Goal: Complete application form

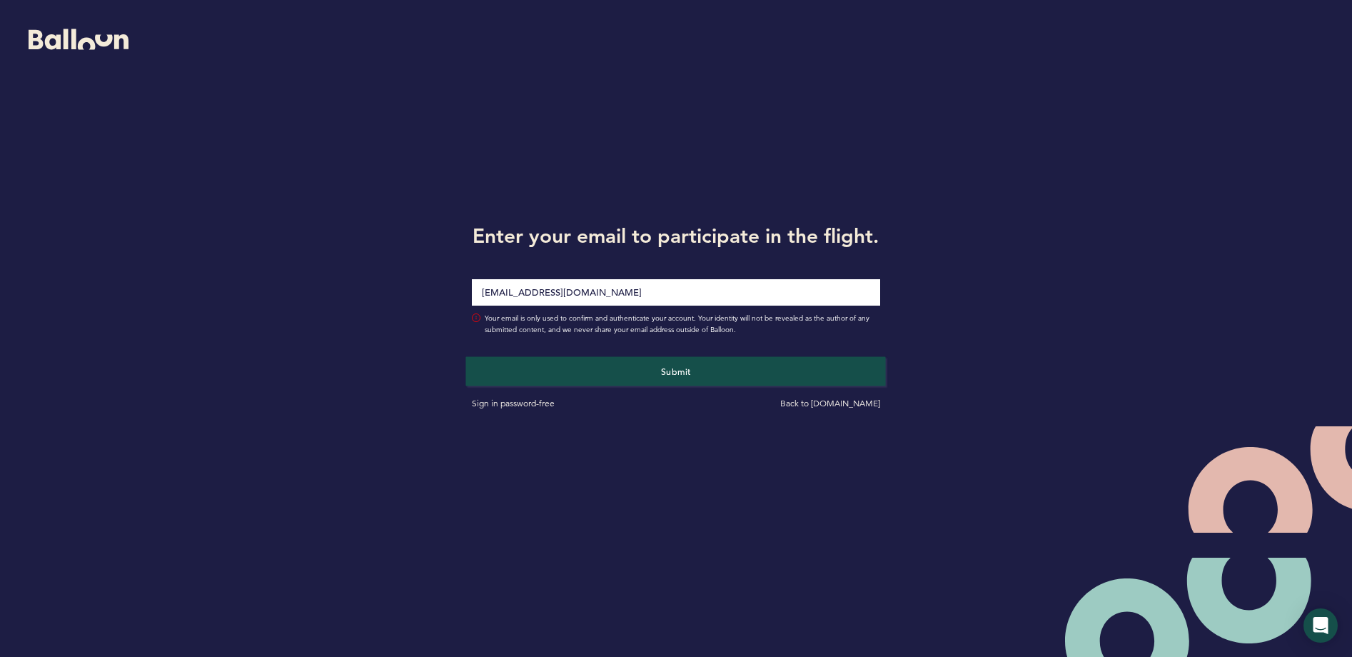
type input "[EMAIL_ADDRESS][DOMAIN_NAME]"
click at [634, 386] on button "Submit" at bounding box center [676, 370] width 420 height 29
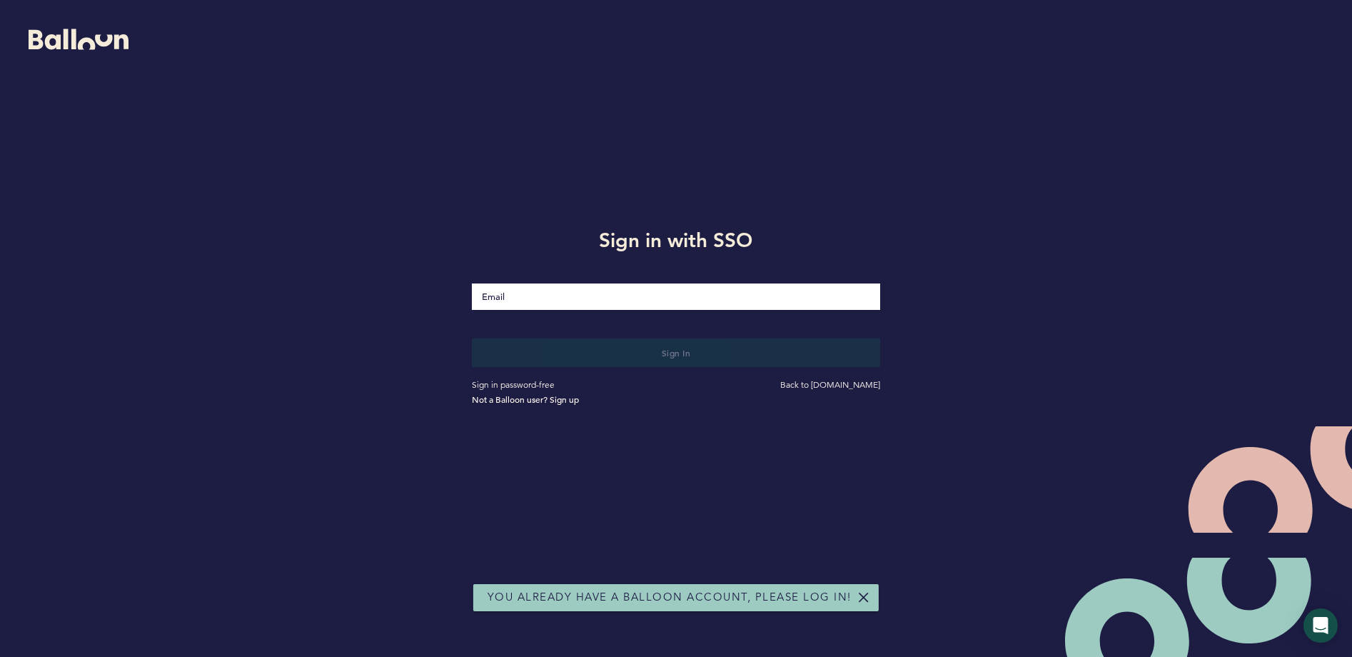
click at [660, 307] on input "Email" at bounding box center [676, 296] width 408 height 26
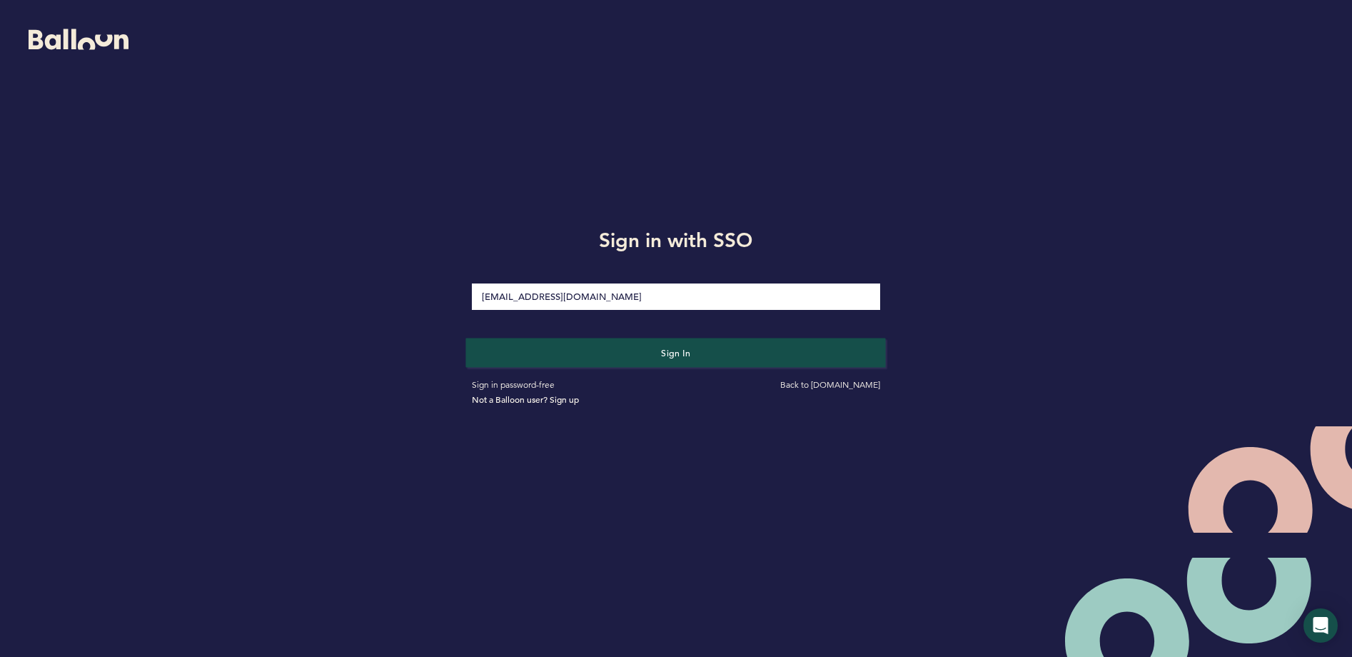
type input "[EMAIL_ADDRESS][DOMAIN_NAME]"
click at [661, 355] on span "Sign in" at bounding box center [676, 351] width 30 height 11
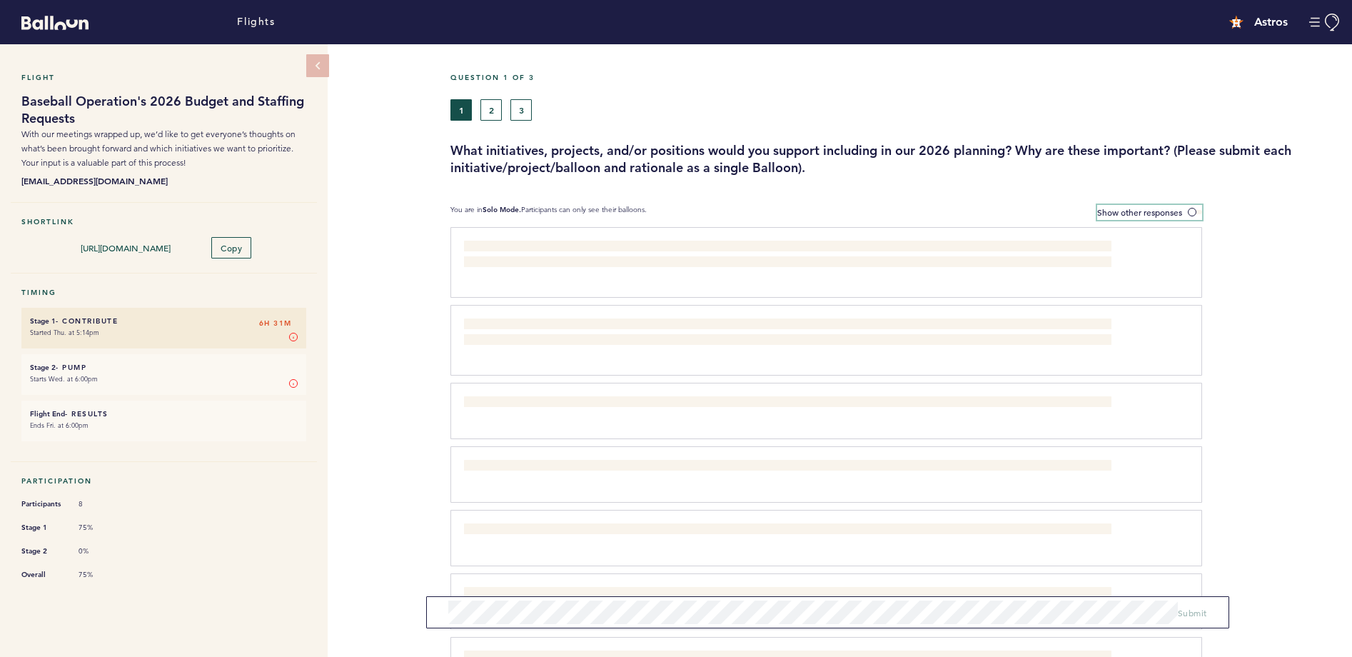
click at [1195, 207] on label "Show other responses" at bounding box center [1149, 212] width 105 height 15
click at [0, 0] on input "Show other responses" at bounding box center [0, 0] width 0 height 0
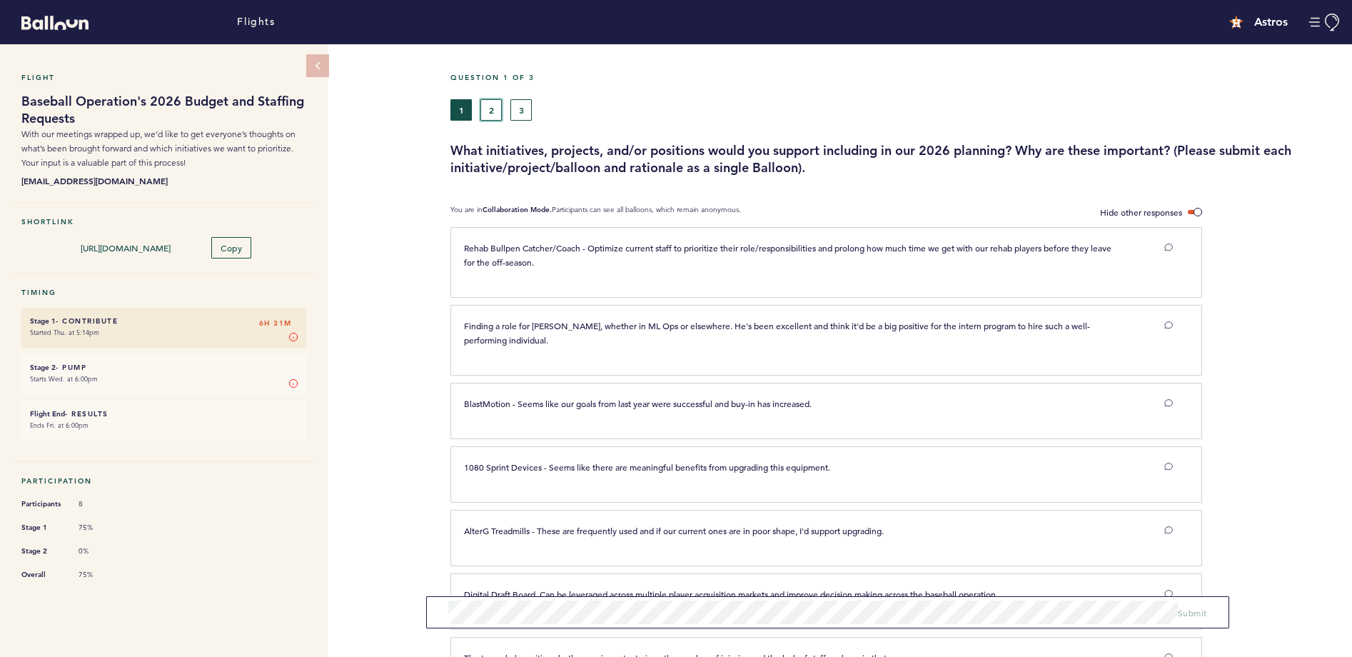
click at [496, 104] on button "2" at bounding box center [490, 109] width 21 height 21
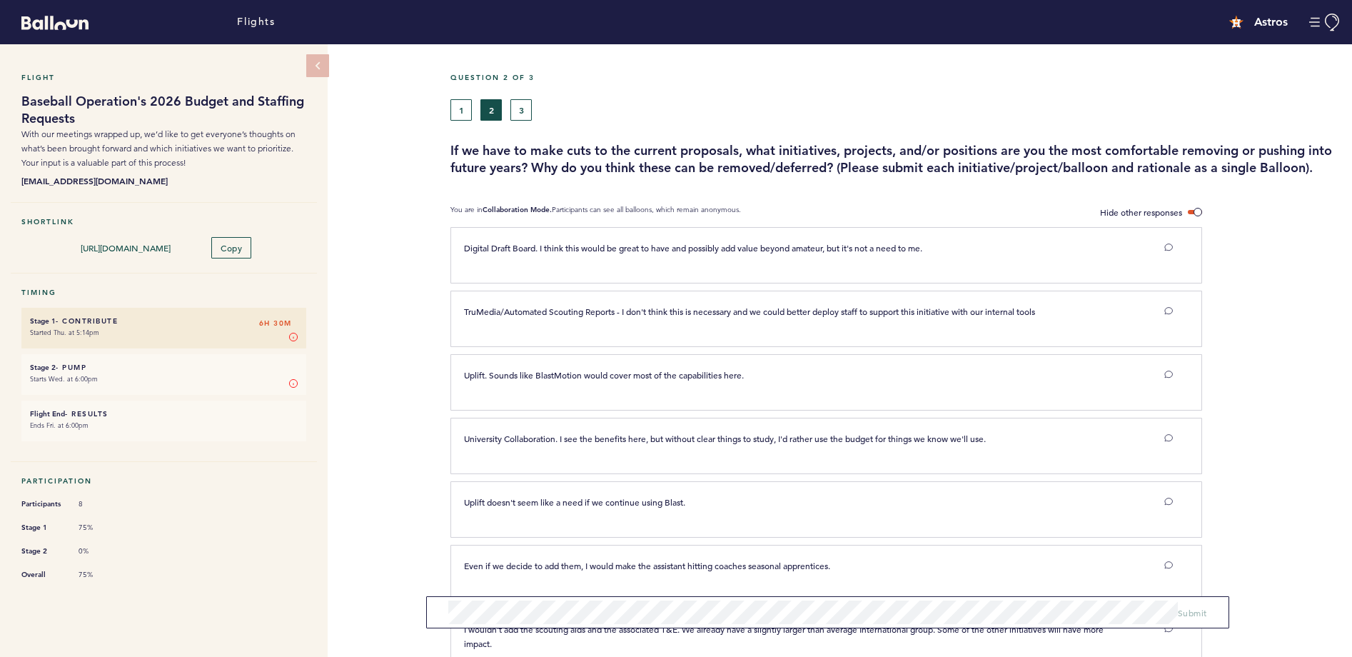
click at [1192, 211] on span at bounding box center [1195, 212] width 14 height 4
click at [0, 0] on input "Hide other responses" at bounding box center [0, 0] width 0 height 0
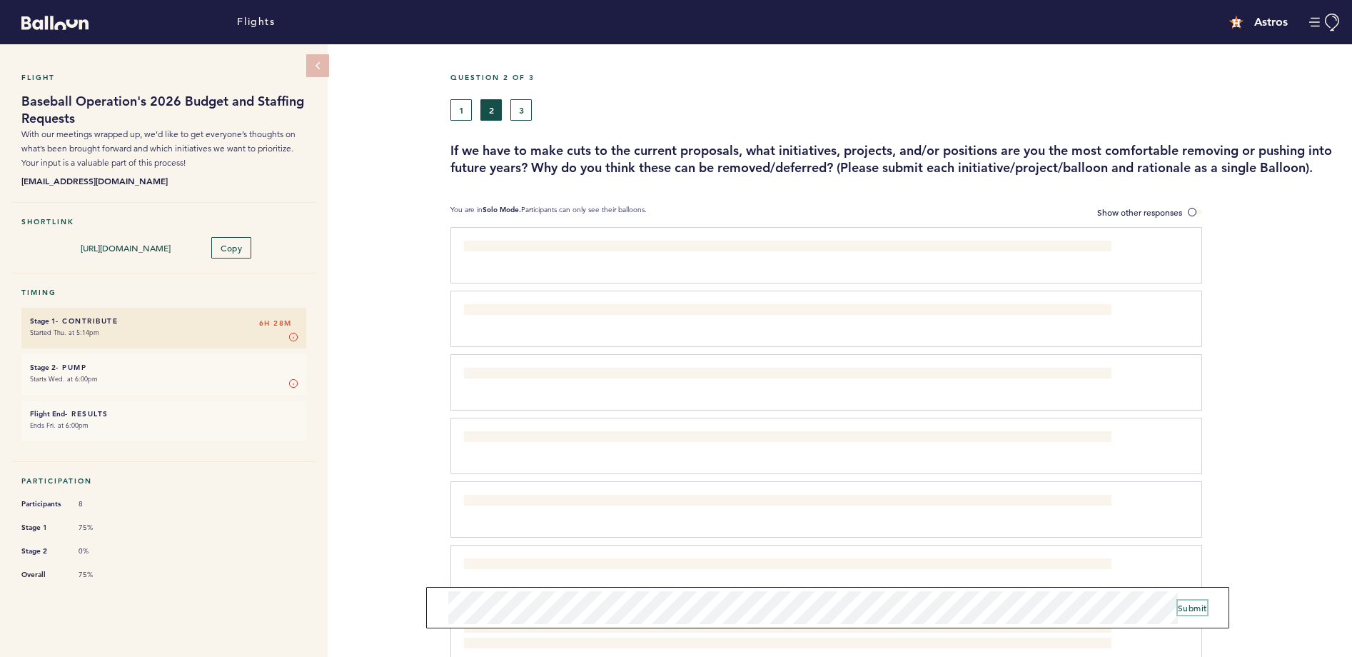
click at [1187, 609] on span "Submit" at bounding box center [1192, 607] width 29 height 11
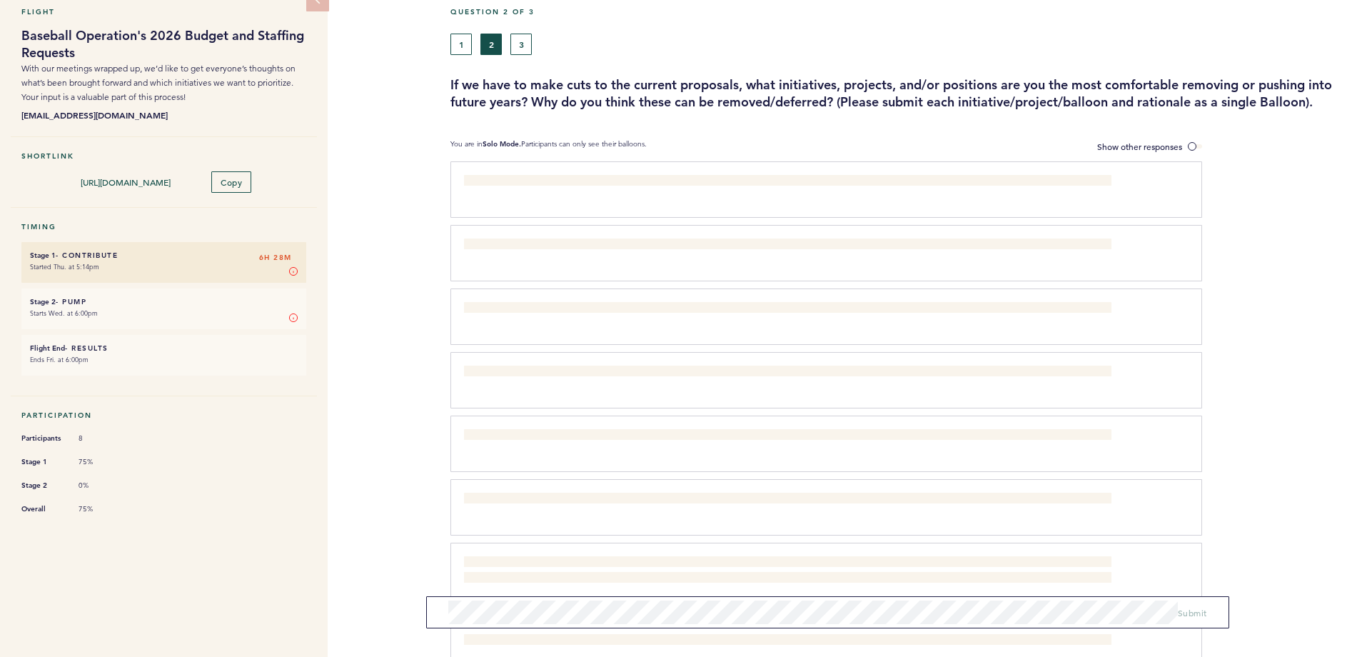
scroll to position [66, 0]
click at [1189, 140] on label "Show other responses" at bounding box center [1149, 146] width 105 height 15
click at [0, 0] on input "Show other responses" at bounding box center [0, 0] width 0 height 0
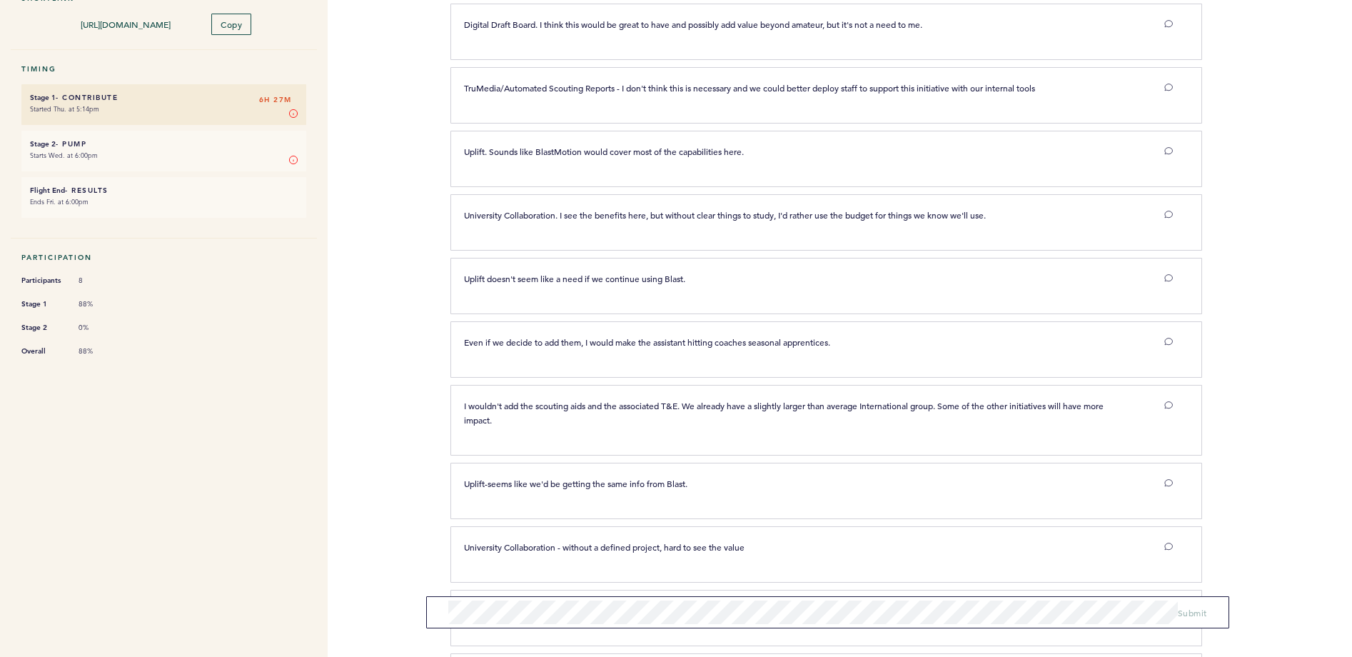
scroll to position [0, 0]
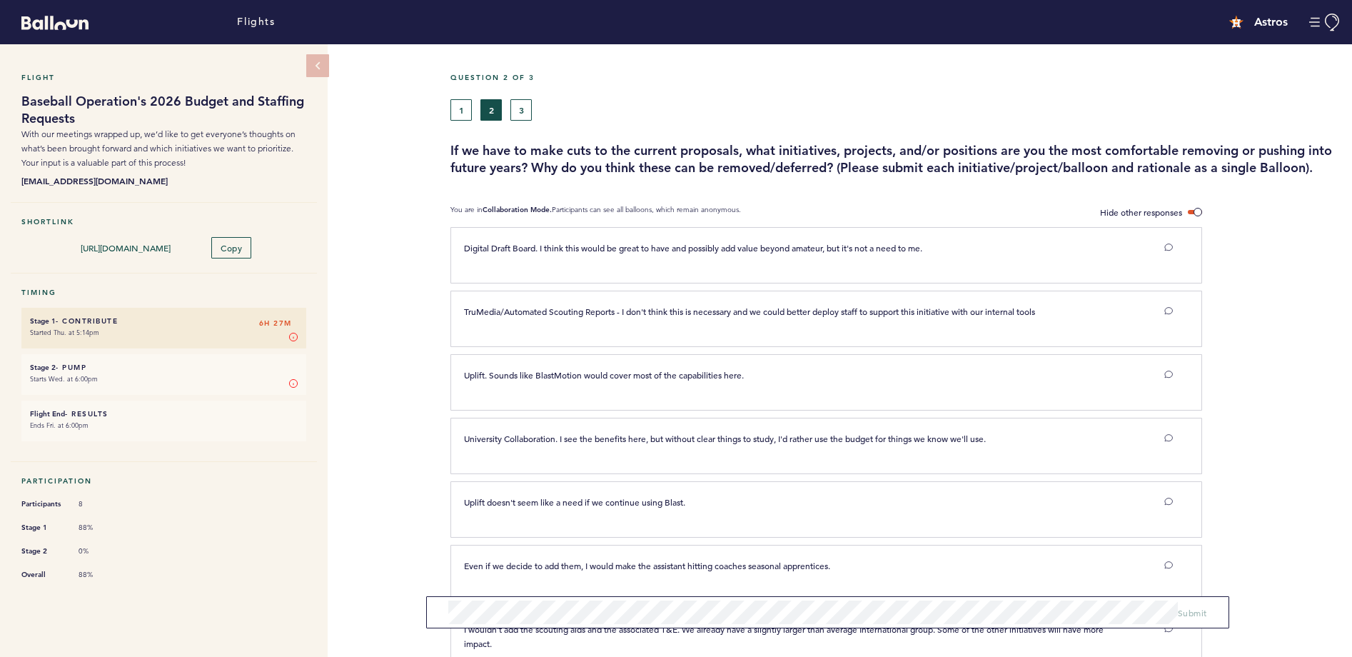
click at [524, 108] on button "3" at bounding box center [520, 109] width 21 height 21
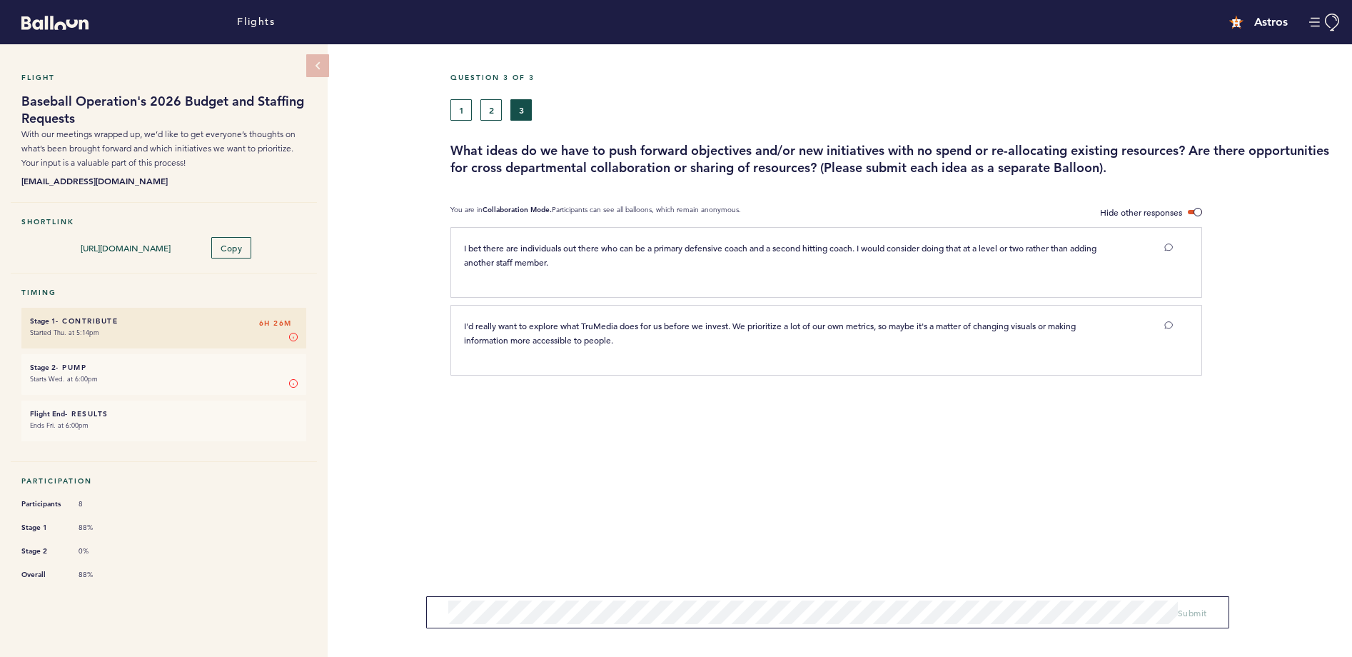
click at [499, 625] on form "Submit" at bounding box center [827, 612] width 803 height 32
click at [469, 112] on button "1" at bounding box center [460, 109] width 21 height 21
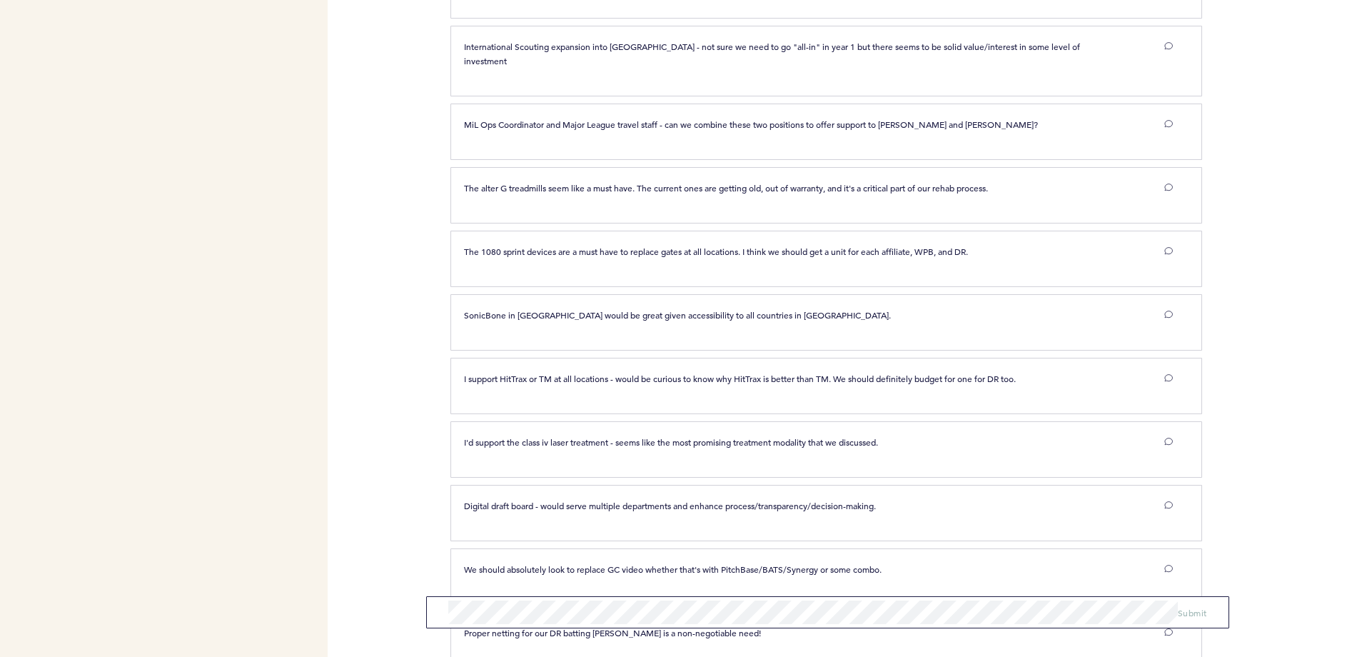
scroll to position [1589, 0]
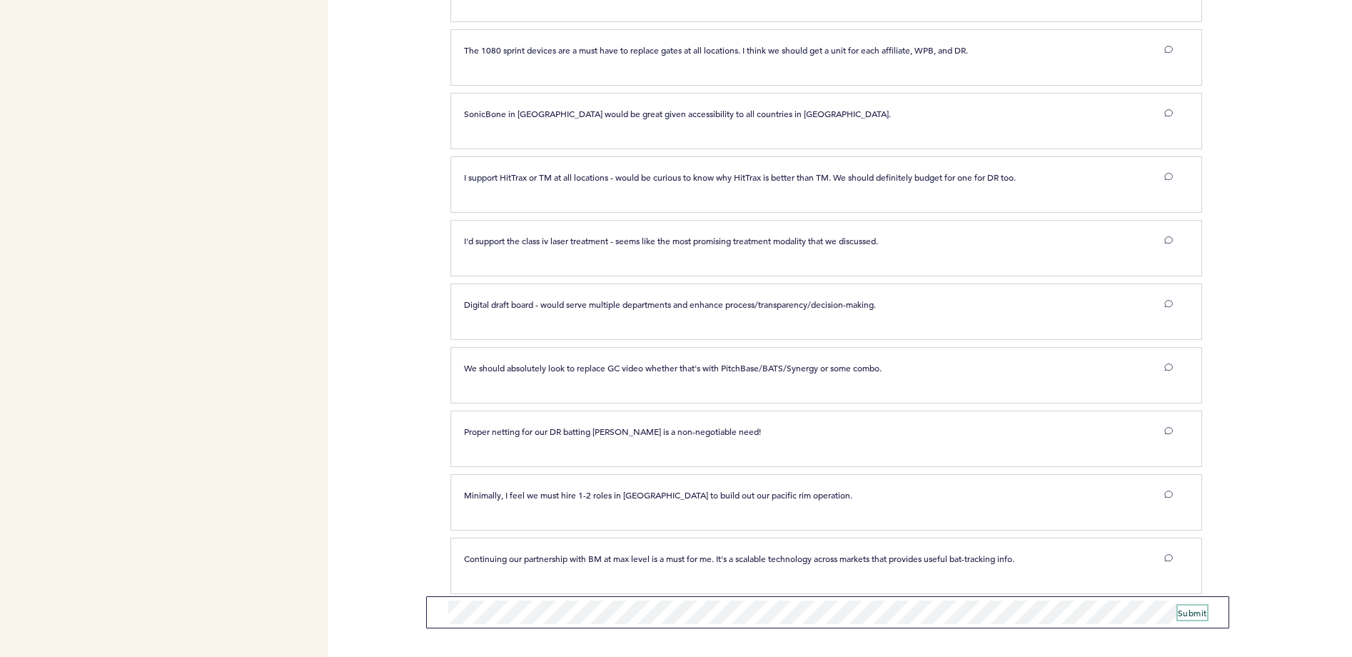
click at [1186, 613] on span "Submit" at bounding box center [1192, 612] width 29 height 11
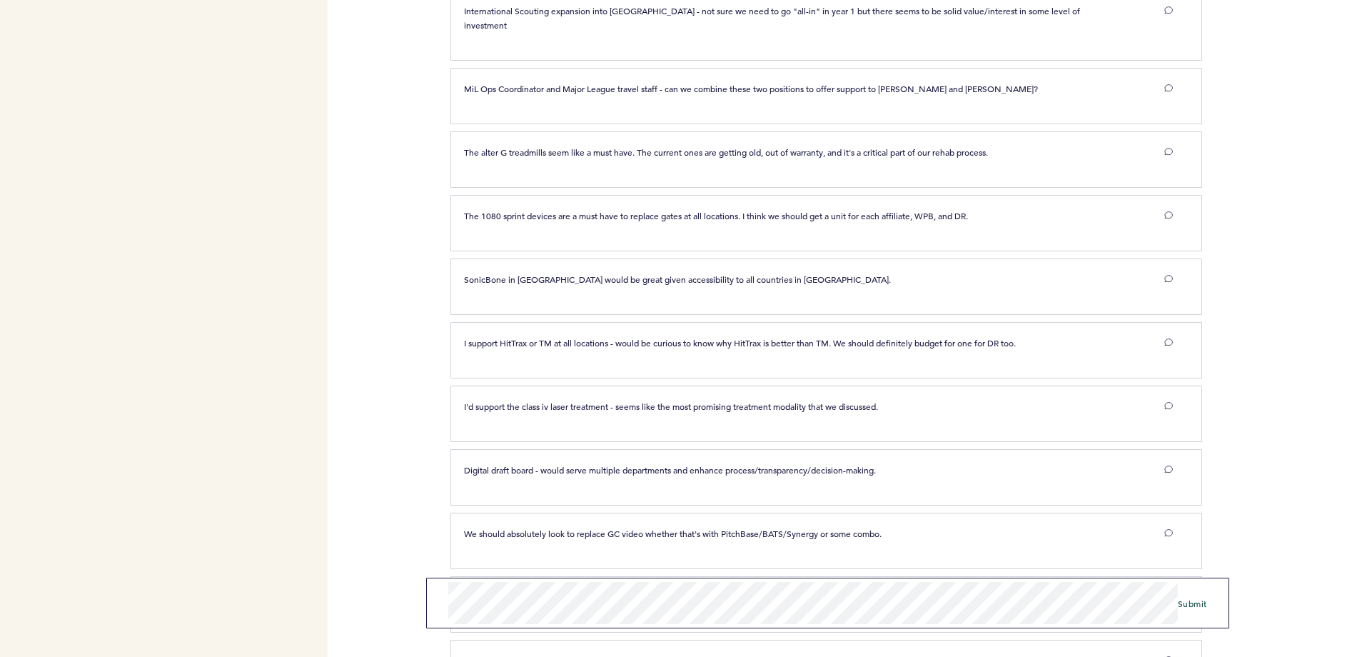
scroll to position [1671, 0]
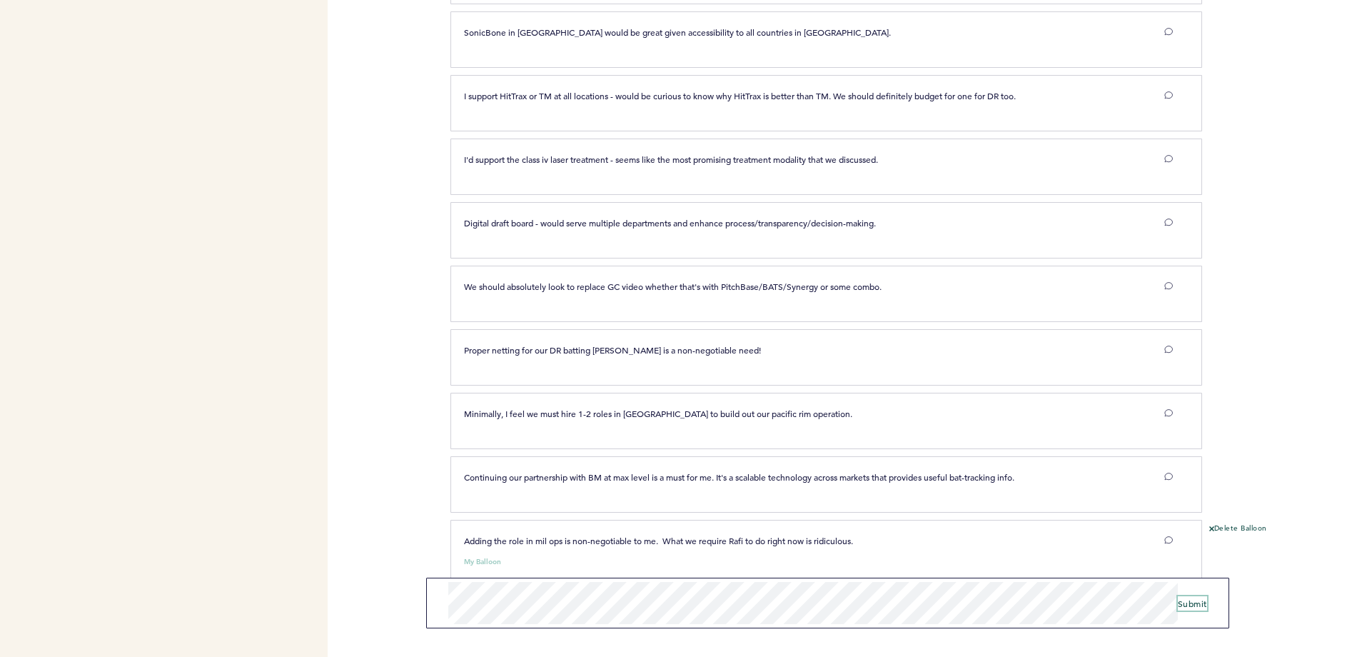
click at [1187, 604] on span "Submit" at bounding box center [1192, 603] width 29 height 11
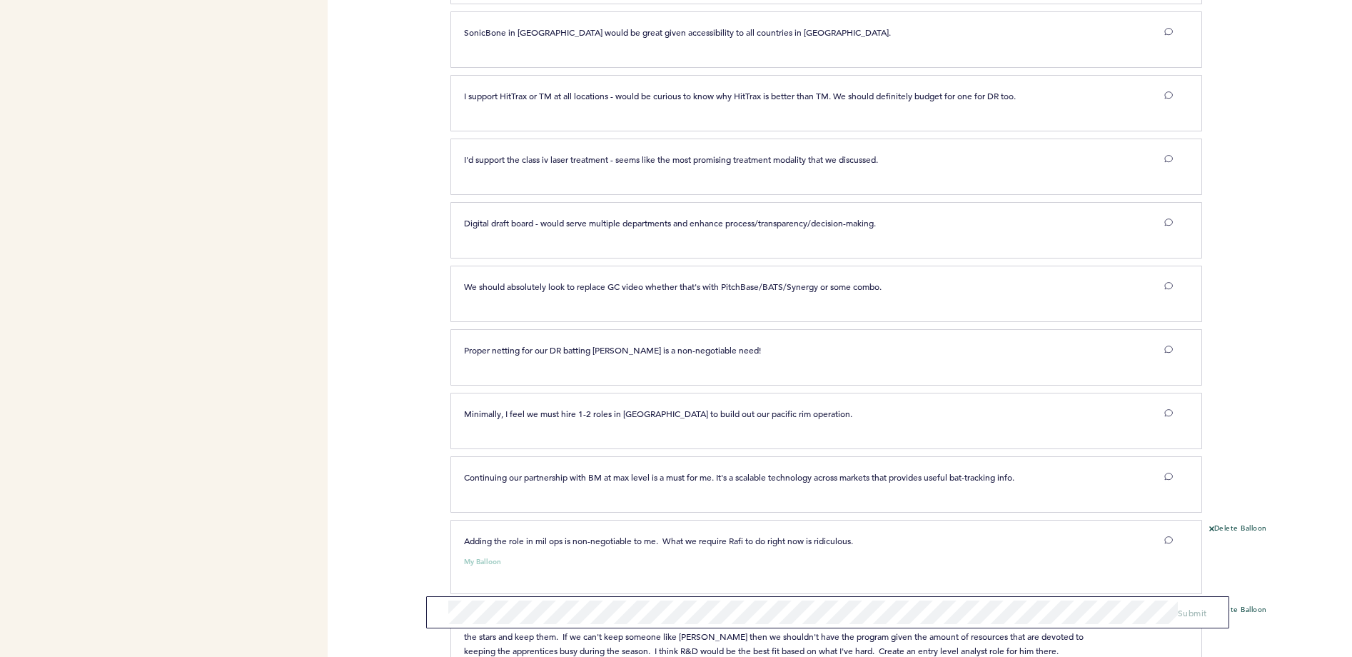
scroll to position [1781, 0]
